Goal: Task Accomplishment & Management: Complete application form

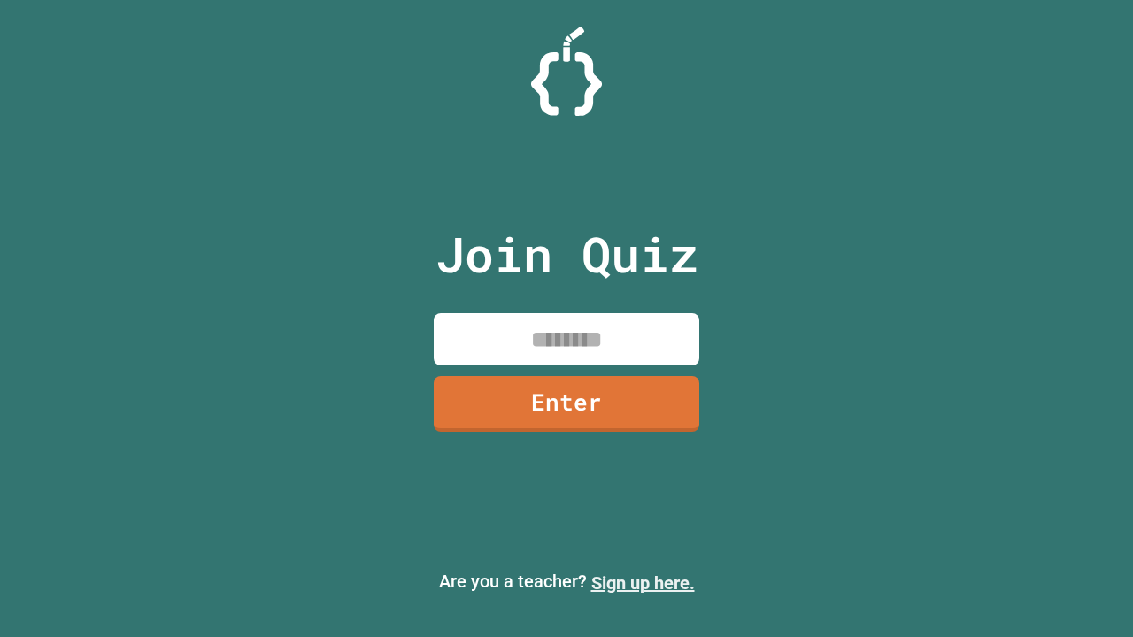
click at [642, 583] on link "Sign up here." at bounding box center [643, 583] width 104 height 21
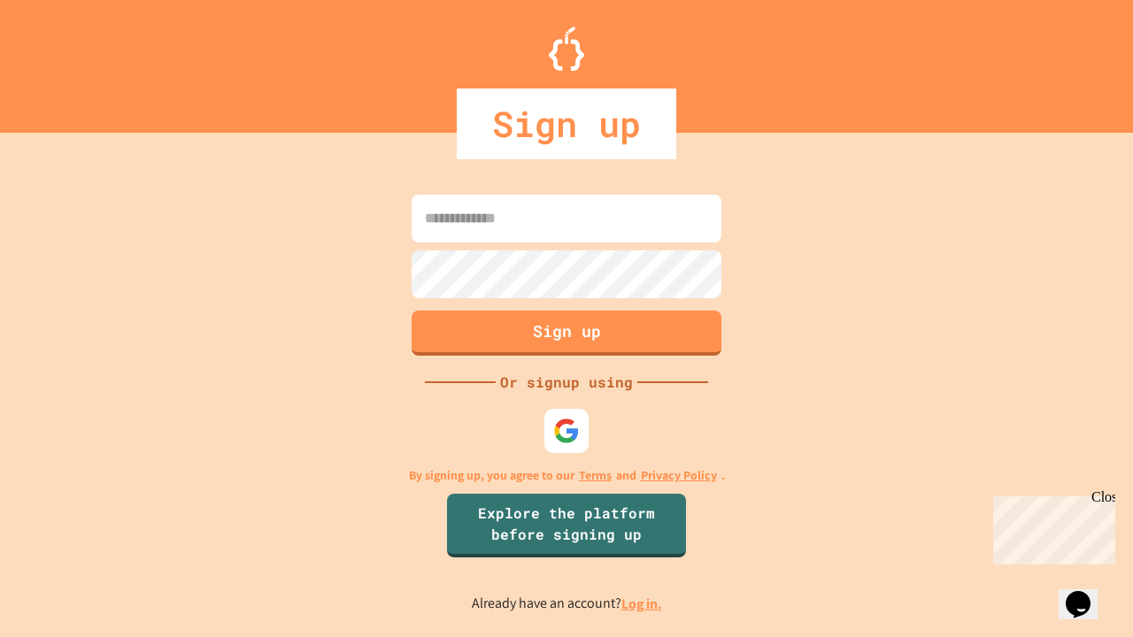
click at [642, 604] on link "Log in." at bounding box center [641, 604] width 41 height 19
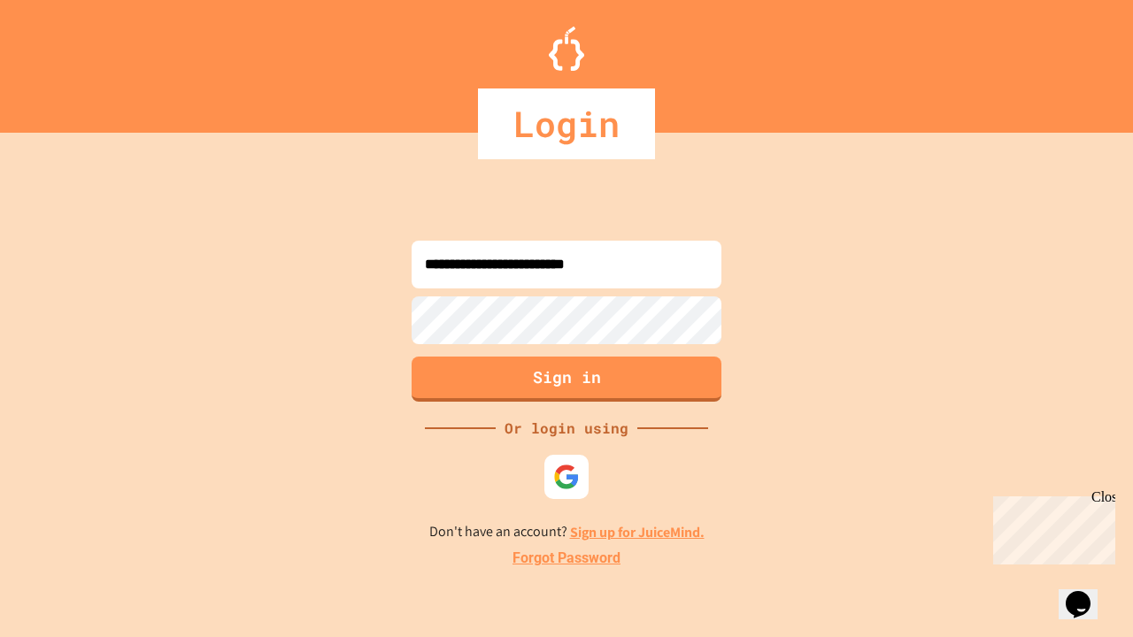
type input "**********"
